Goal: Find specific page/section: Find specific page/section

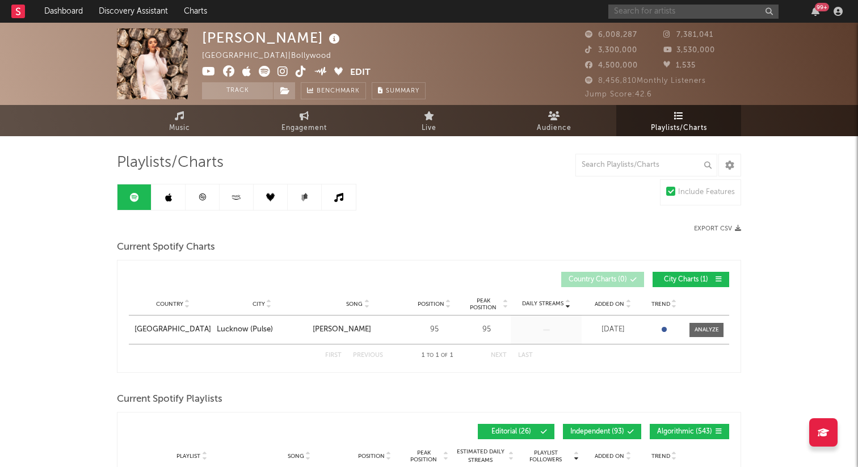
click at [649, 11] on input "text" at bounding box center [693, 12] width 170 height 14
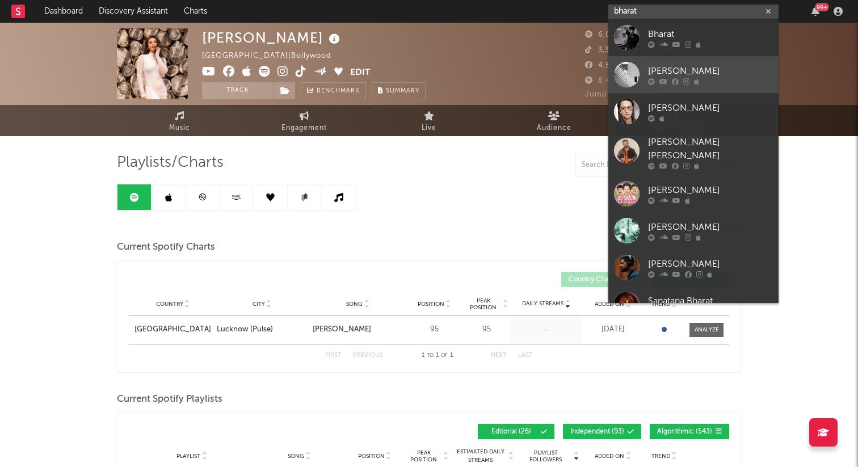
type input "bharat"
click at [697, 75] on div "[PERSON_NAME]" at bounding box center [710, 71] width 125 height 14
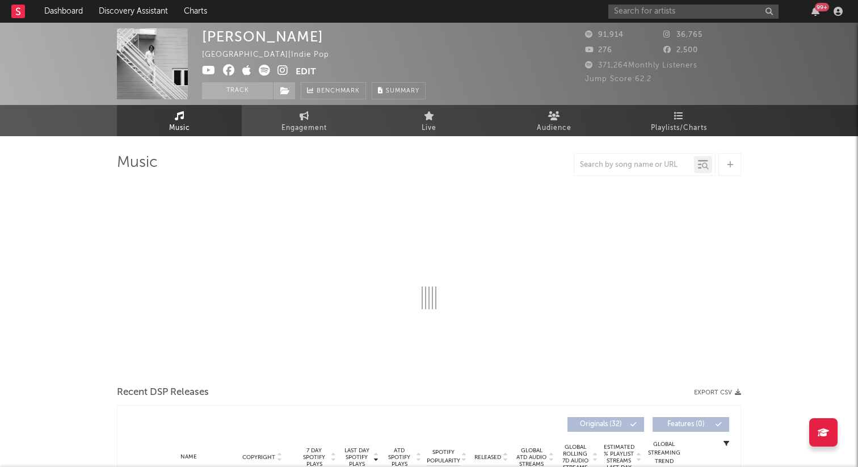
select select "6m"
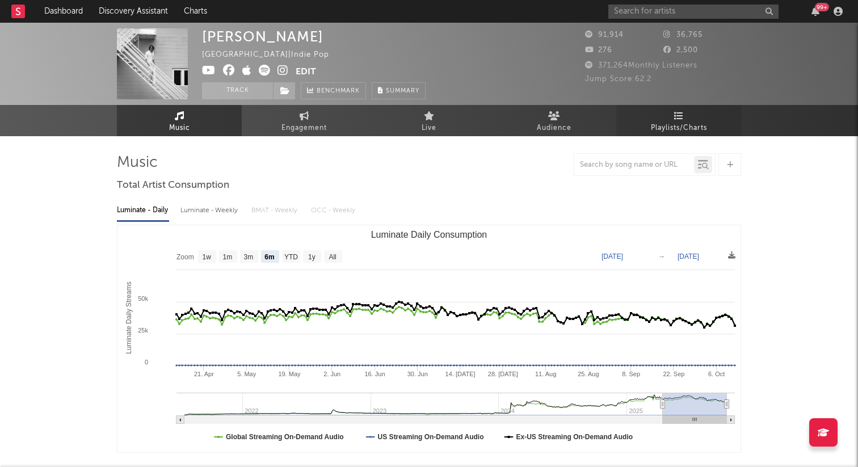
click at [679, 115] on icon at bounding box center [679, 115] width 10 height 9
